Goal: Find specific page/section: Find specific page/section

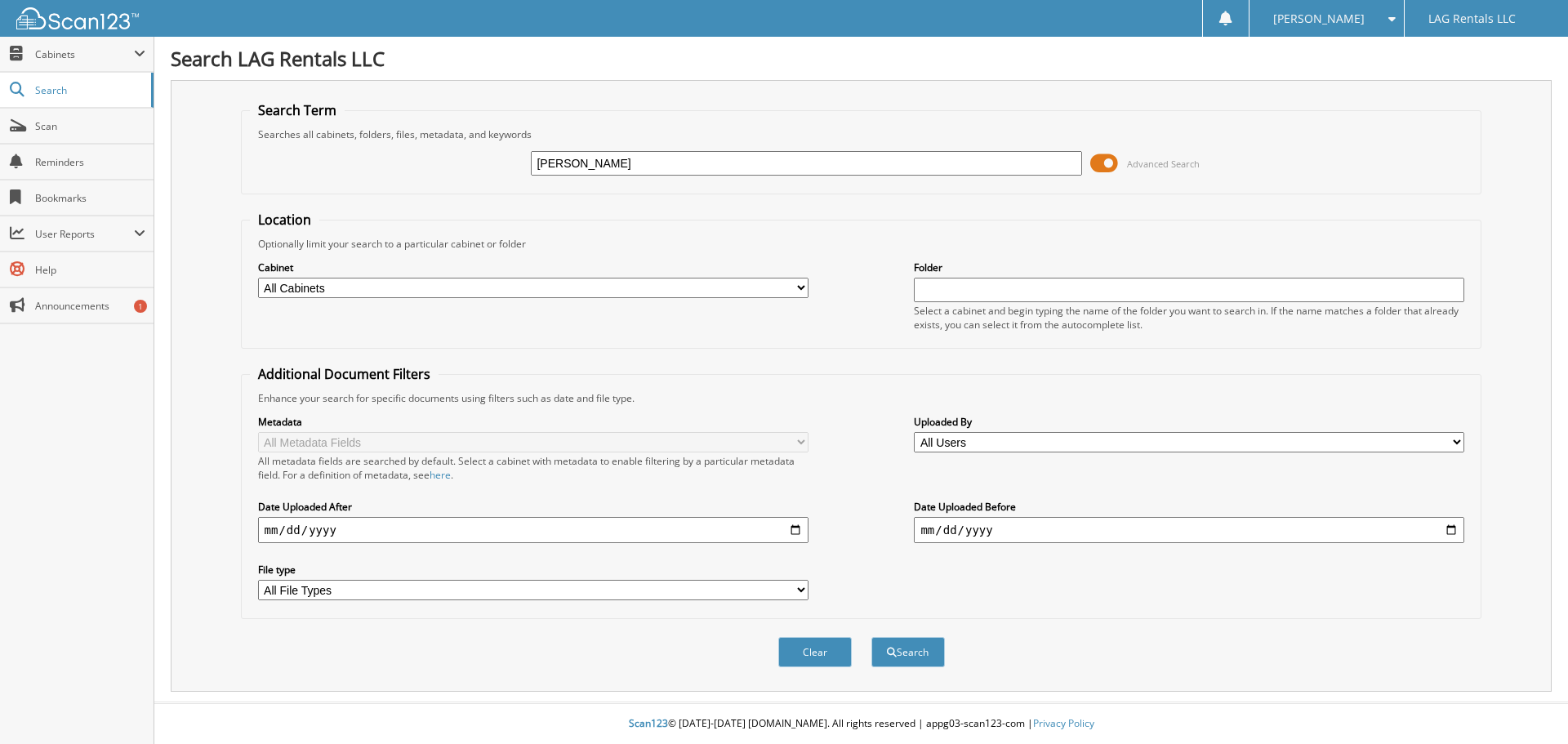
type input "[PERSON_NAME]"
click at [872, 638] on button "Search" at bounding box center [908, 653] width 73 height 30
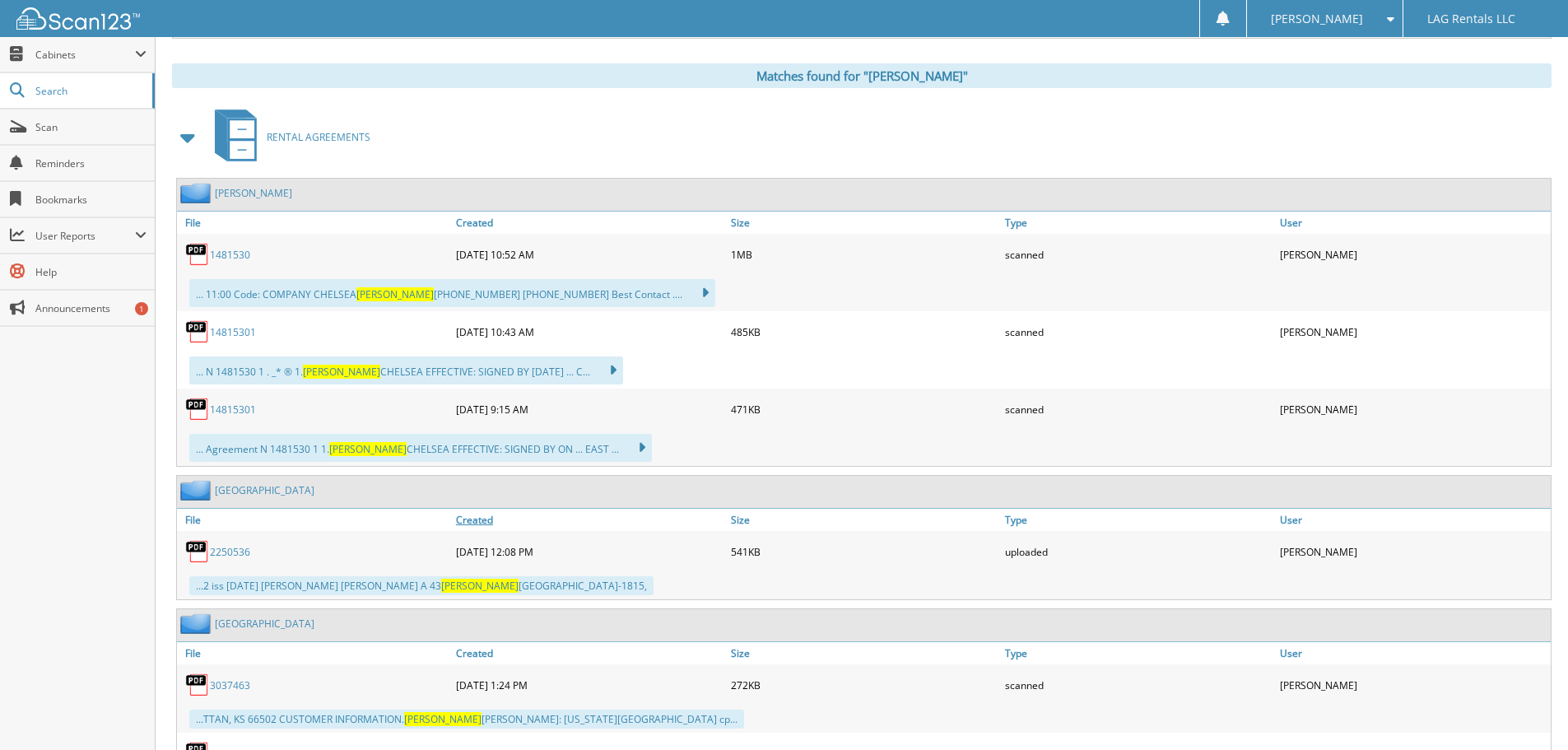
scroll to position [494, 0]
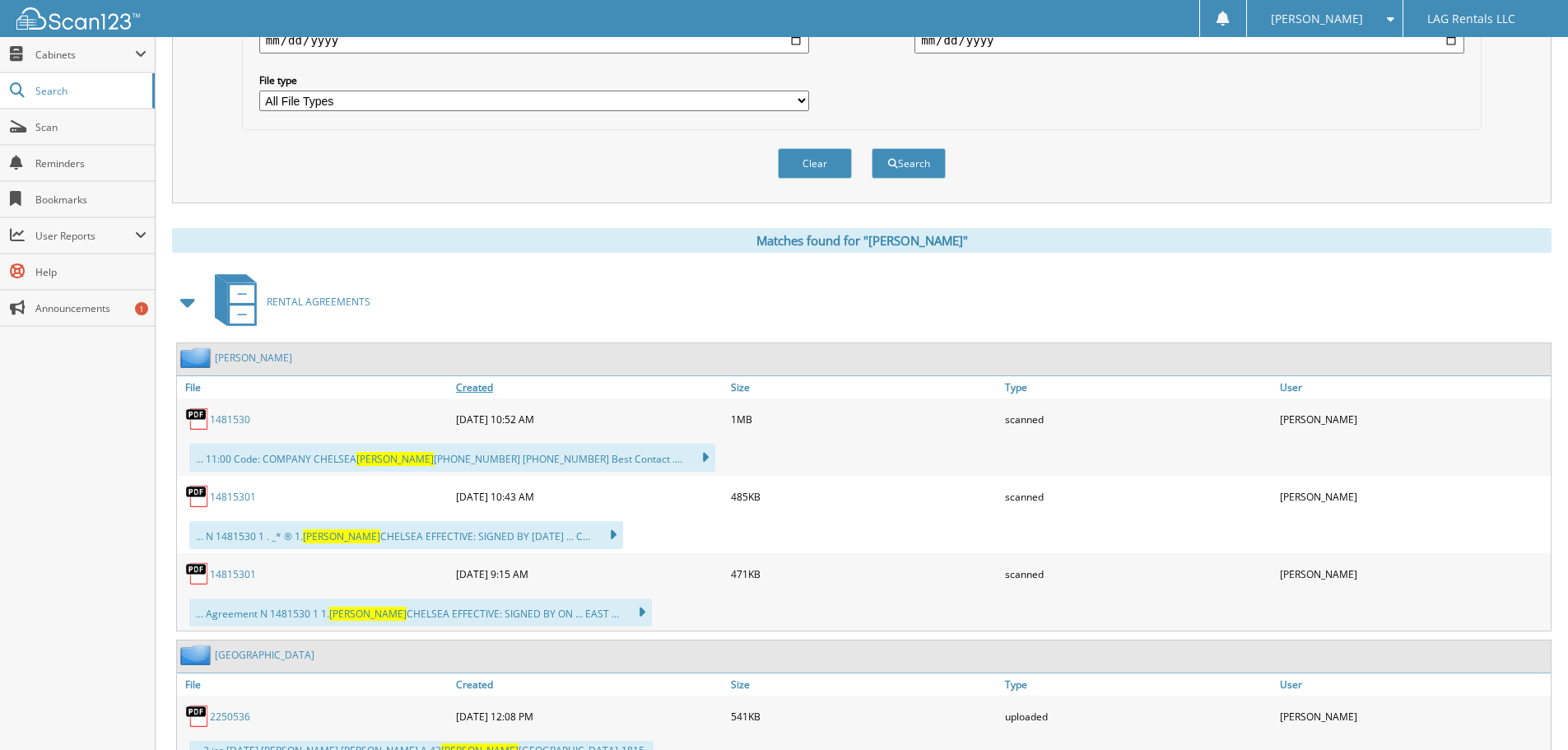
click at [484, 389] on link "Created" at bounding box center [589, 387] width 275 height 22
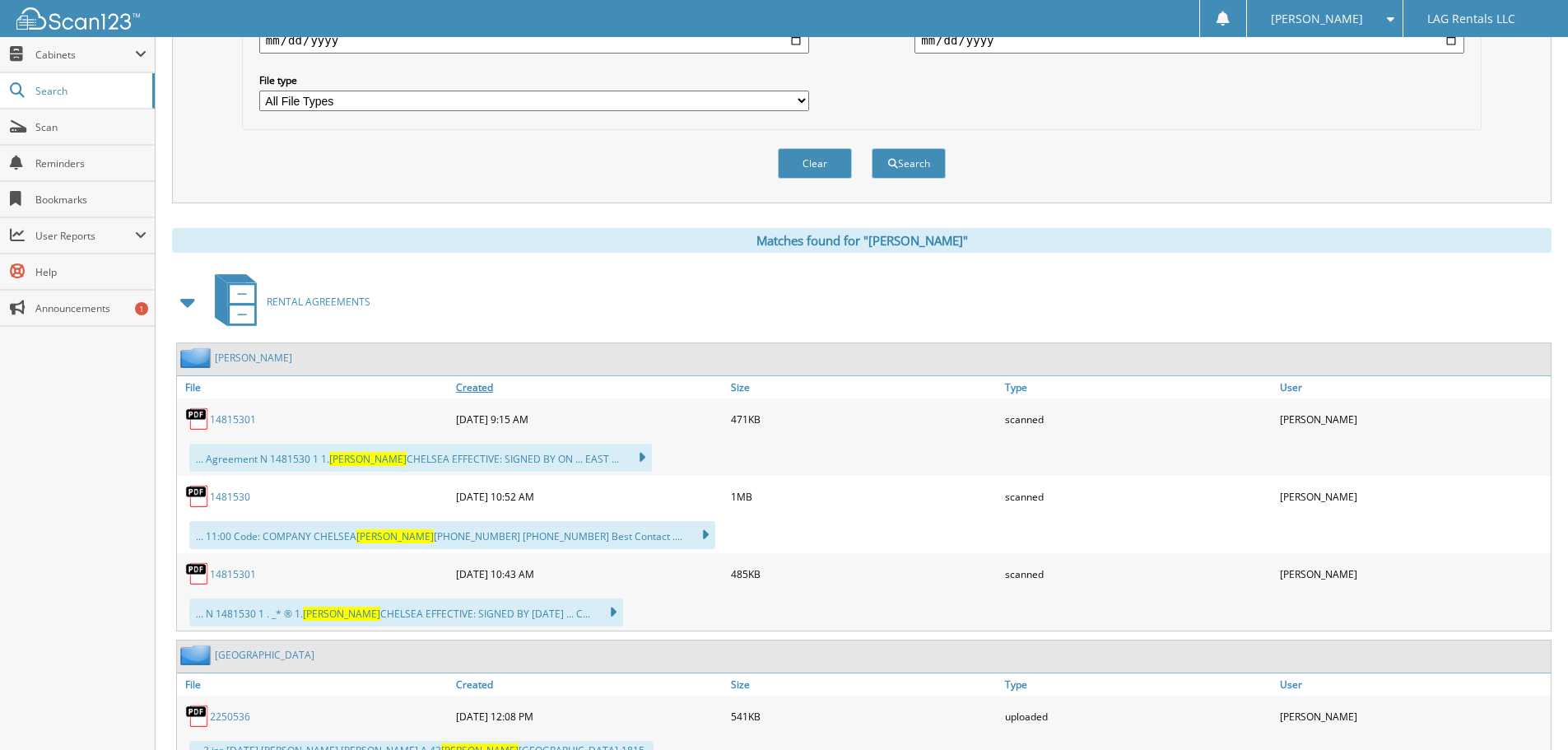
click at [484, 389] on link "Created" at bounding box center [589, 387] width 275 height 22
click at [229, 415] on link "14815301" at bounding box center [233, 420] width 46 height 14
